Goal: Information Seeking & Learning: Learn about a topic

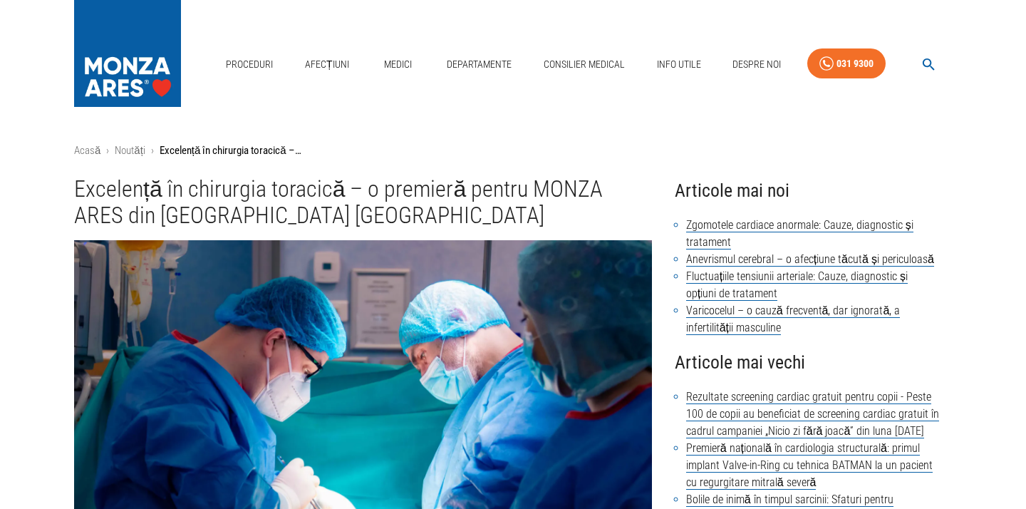
click at [929, 63] on icon "button" at bounding box center [928, 64] width 16 height 16
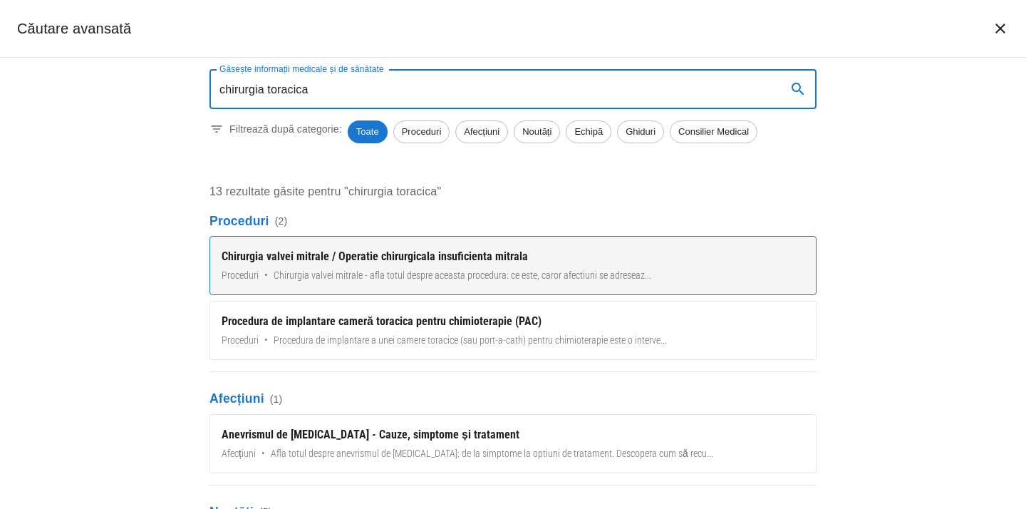
type input "chirurgia toracica"
click at [303, 255] on div "Chirurgia valvei mitrale / Operatie chirurgicala insuficienta mitrala" at bounding box center [513, 256] width 583 height 17
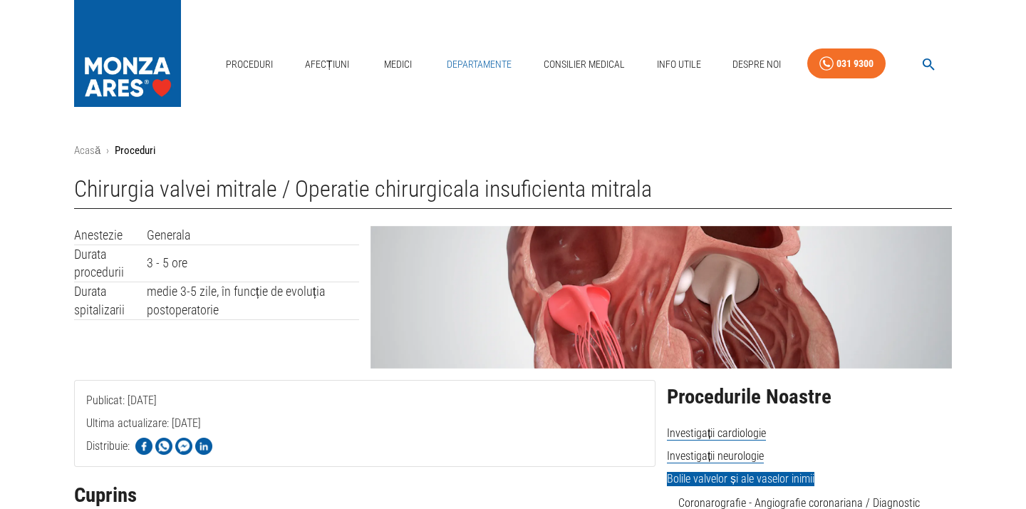
click at [470, 57] on link "Departamente" at bounding box center [479, 64] width 76 height 29
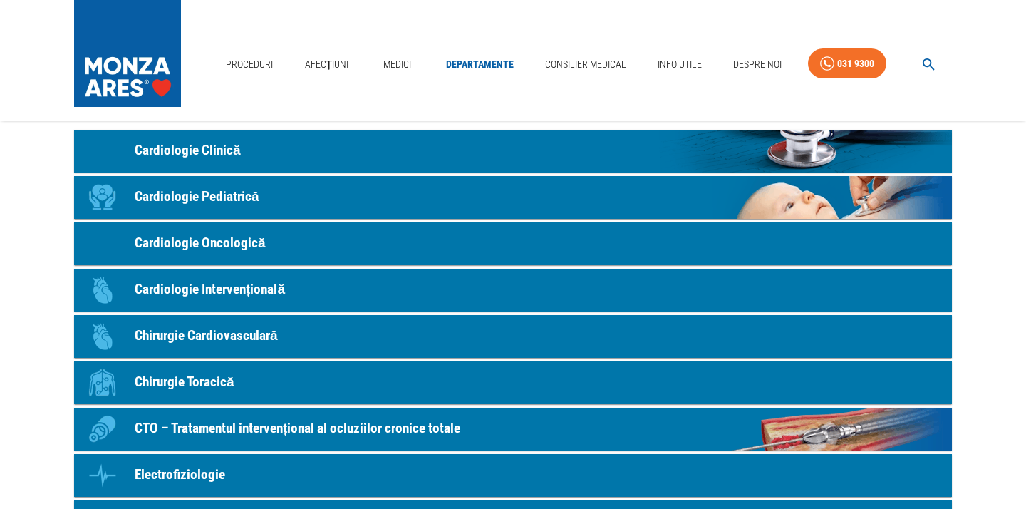
scroll to position [112, 0]
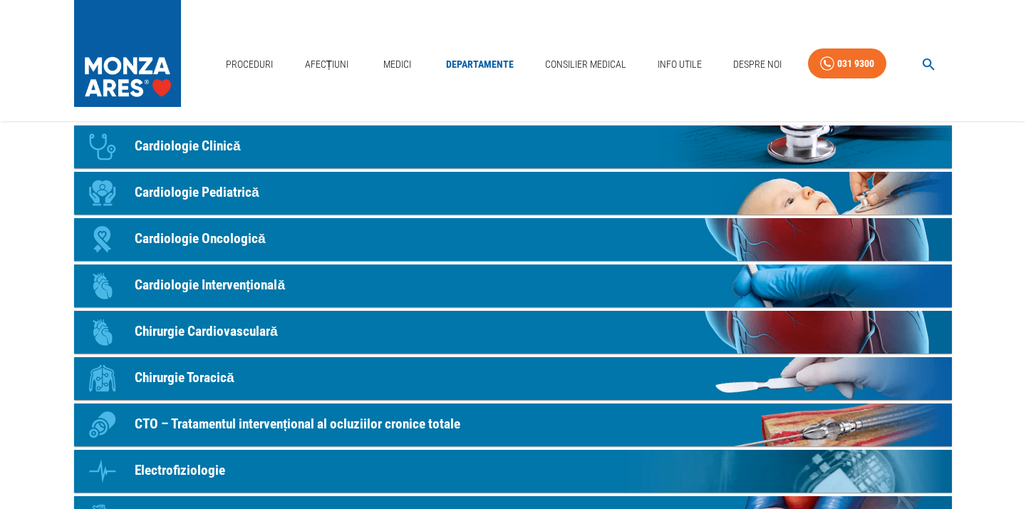
click at [193, 377] on p "Chirurgie Toracică" at bounding box center [185, 378] width 100 height 21
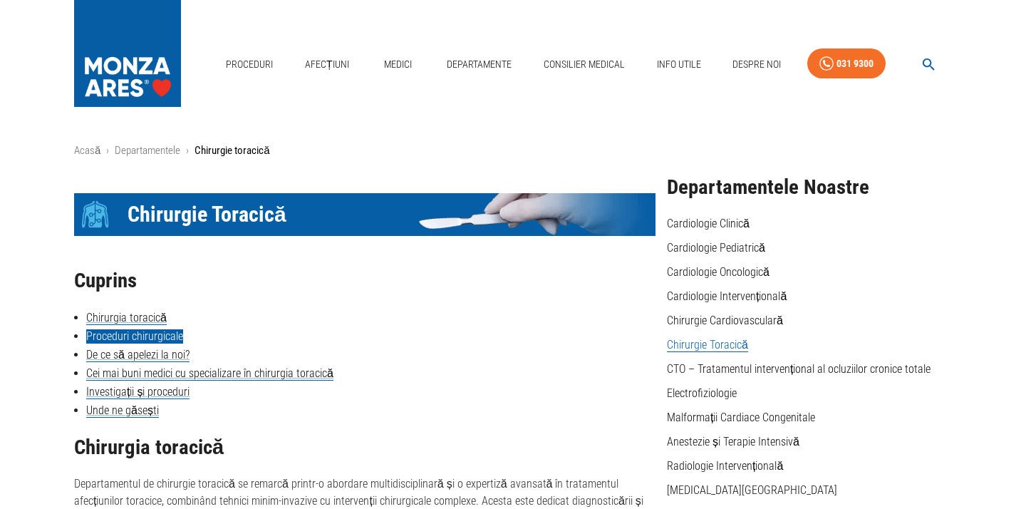
click at [145, 337] on link "Proceduri chirurgicale" at bounding box center [134, 336] width 97 height 14
